Goal: Find specific page/section: Find specific page/section

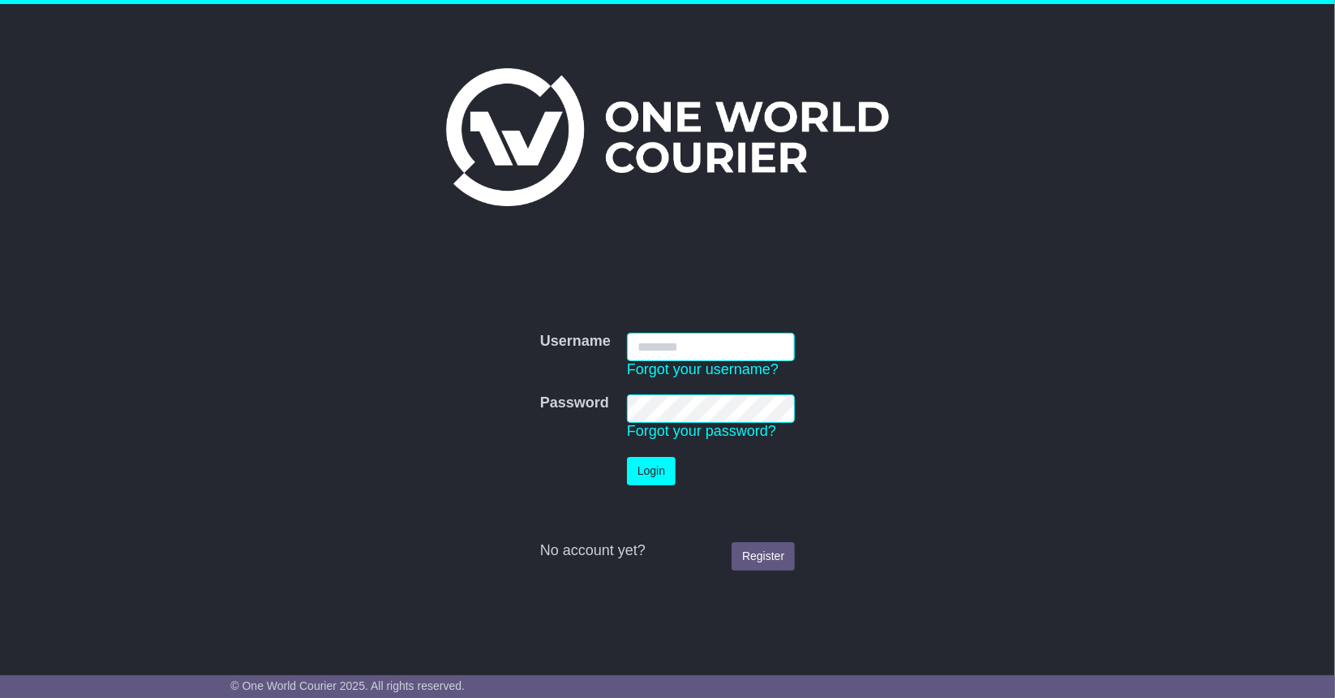
click at [699, 341] on input "Username" at bounding box center [711, 347] width 168 height 28
type input "**********"
click at [646, 470] on button "Login" at bounding box center [651, 471] width 49 height 28
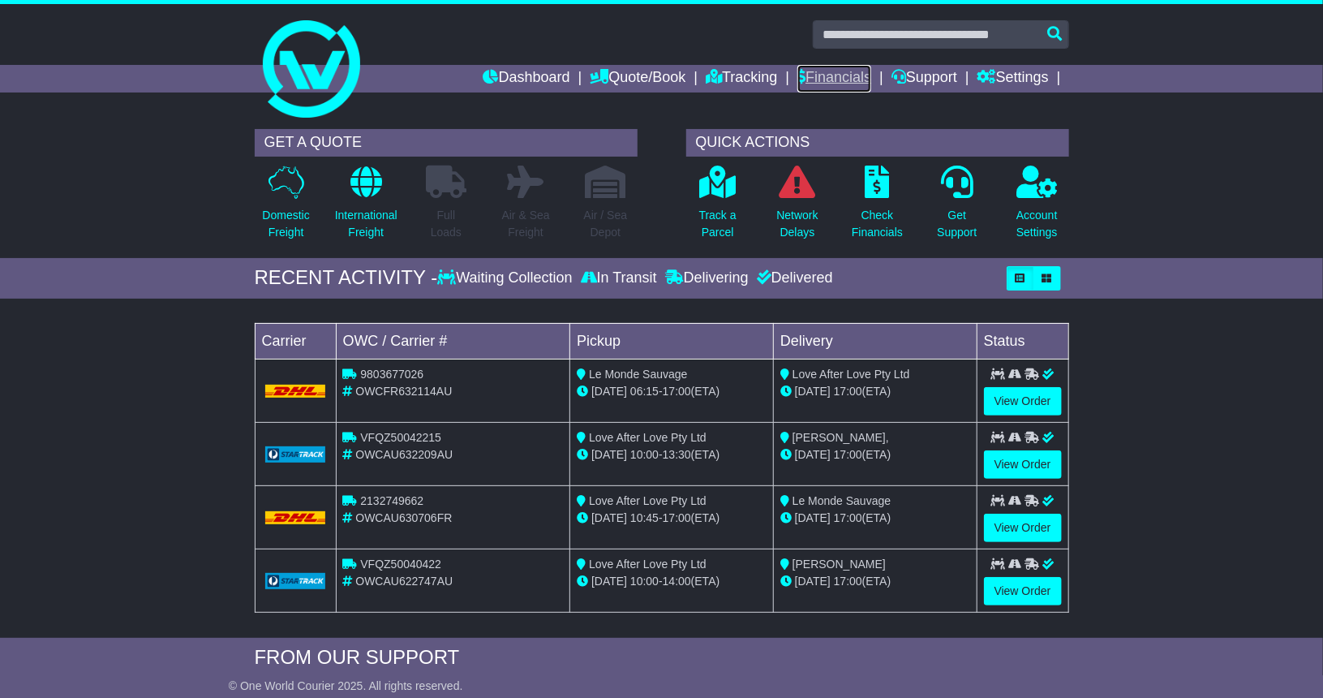
click at [845, 75] on link "Financials" at bounding box center [834, 79] width 74 height 28
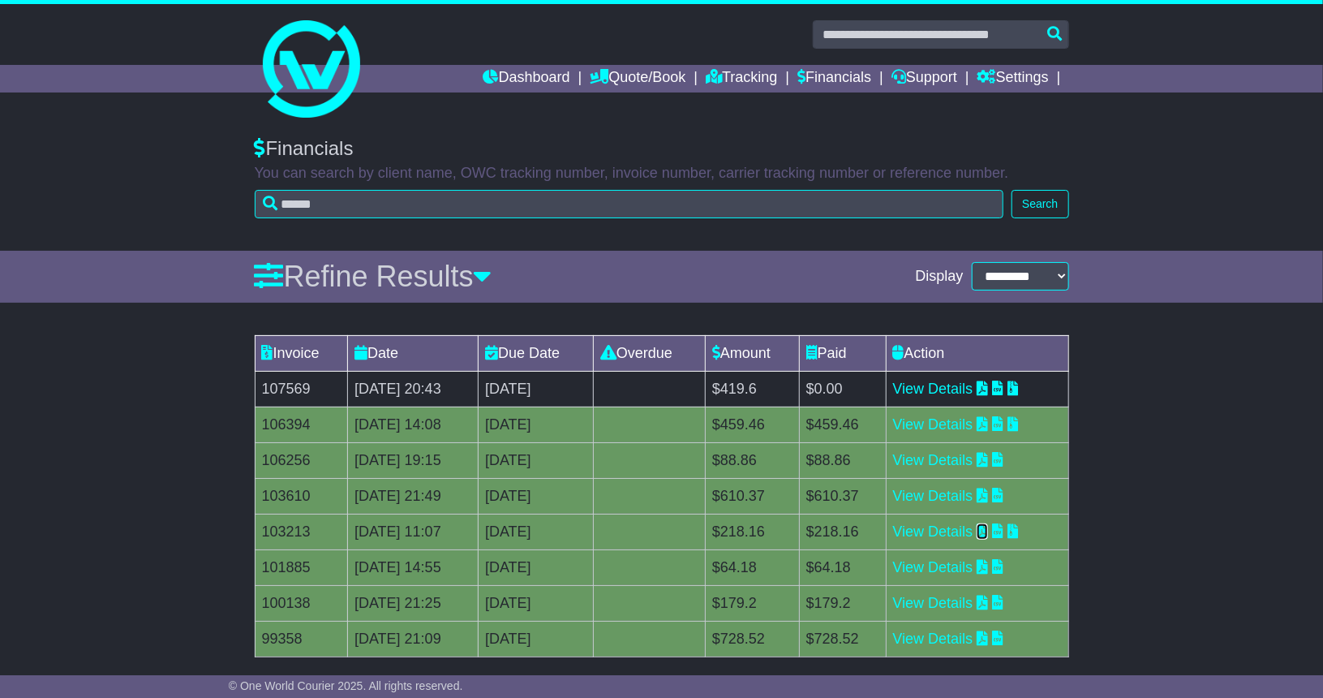
click at [988, 529] on icon at bounding box center [982, 530] width 11 height 15
click at [988, 458] on icon at bounding box center [982, 459] width 11 height 15
click at [988, 428] on icon at bounding box center [982, 423] width 11 height 15
click at [988, 388] on icon at bounding box center [982, 387] width 11 height 15
